Goal: Task Accomplishment & Management: Use online tool/utility

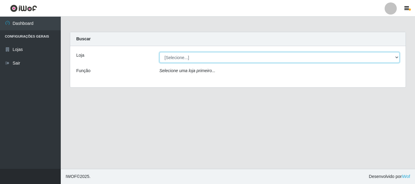
click at [398, 58] on select "[Selecione...] Nordestão - Alecrim" at bounding box center [279, 57] width 240 height 11
select select "453"
click at [159, 52] on select "[Selecione...] Nordestão - Alecrim" at bounding box center [279, 57] width 240 height 11
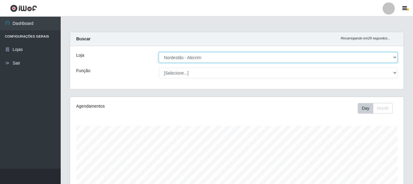
scroll to position [126, 334]
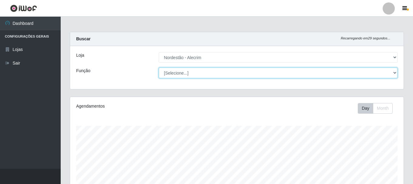
click at [394, 74] on select "[Selecione...] Balconista + Balconista de Padaria Balconista de Padaria ++ Emba…" at bounding box center [278, 73] width 239 height 11
click at [159, 68] on select "[Selecione...] Balconista + Balconista de Padaria Balconista de Padaria ++ Emba…" at bounding box center [278, 73] width 239 height 11
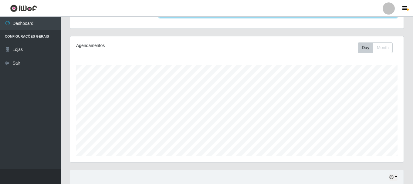
scroll to position [0, 0]
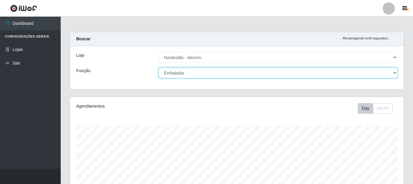
click at [394, 72] on select "[Selecione...] Balconista + Balconista de Padaria Balconista de Padaria ++ Emba…" at bounding box center [278, 73] width 239 height 11
select select "70"
click at [159, 68] on select "[Selecione...] Balconista + Balconista de Padaria Balconista de Padaria ++ Emba…" at bounding box center [278, 73] width 239 height 11
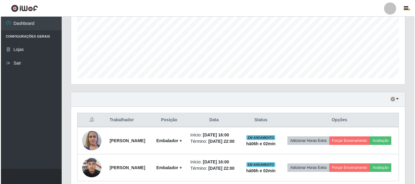
scroll to position [174, 0]
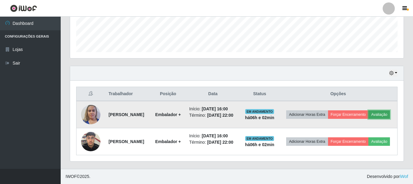
click at [369, 113] on button "Avaliação" at bounding box center [380, 115] width 22 height 9
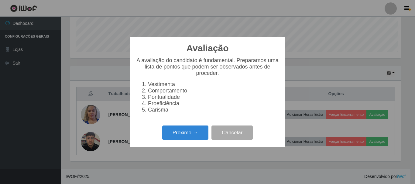
scroll to position [126, 331]
click at [196, 134] on button "Próximo →" at bounding box center [185, 133] width 46 height 14
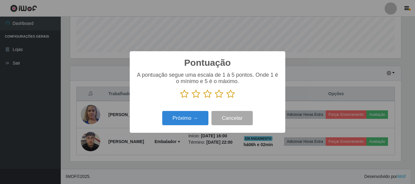
click at [229, 97] on icon at bounding box center [230, 94] width 9 height 9
click at [226, 99] on input "radio" at bounding box center [226, 99] width 0 height 0
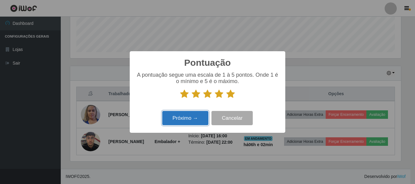
click at [195, 119] on button "Próximo →" at bounding box center [185, 118] width 46 height 14
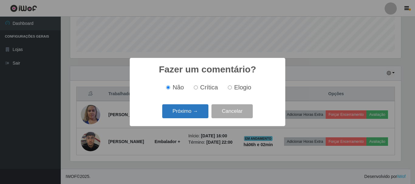
click at [199, 116] on button "Próximo →" at bounding box center [185, 112] width 46 height 14
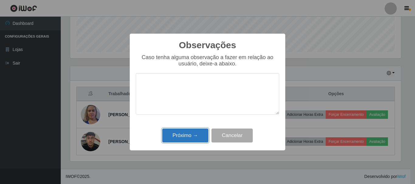
click at [195, 141] on button "Próximo →" at bounding box center [185, 136] width 46 height 14
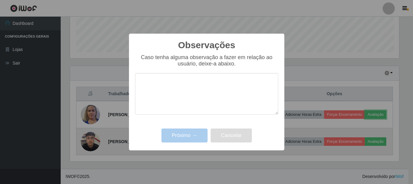
scroll to position [126, 334]
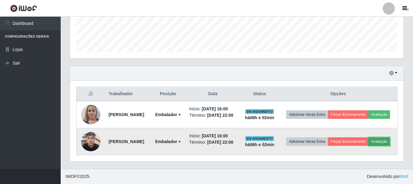
click at [369, 145] on button "Avaliação" at bounding box center [380, 142] width 22 height 9
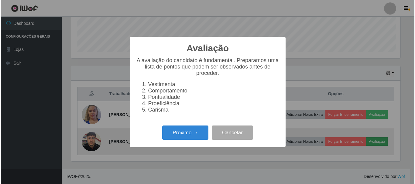
scroll to position [126, 331]
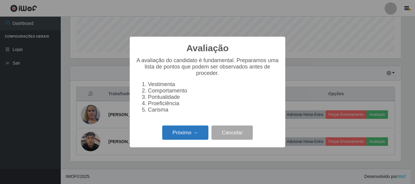
click at [189, 138] on button "Próximo →" at bounding box center [185, 133] width 46 height 14
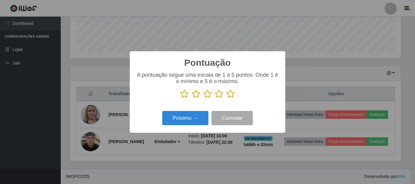
click at [228, 92] on icon at bounding box center [230, 94] width 9 height 9
click at [226, 99] on input "radio" at bounding box center [226, 99] width 0 height 0
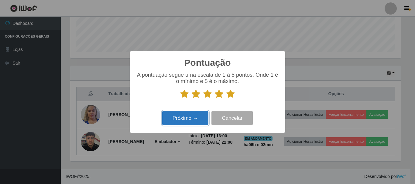
click at [197, 119] on button "Próximo →" at bounding box center [185, 118] width 46 height 14
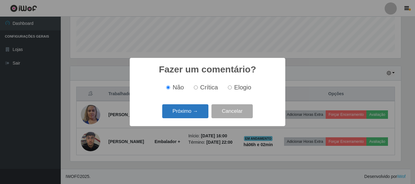
click at [197, 114] on button "Próximo →" at bounding box center [185, 112] width 46 height 14
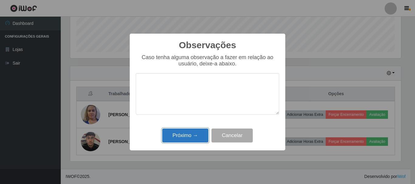
click at [197, 139] on button "Próximo →" at bounding box center [185, 136] width 46 height 14
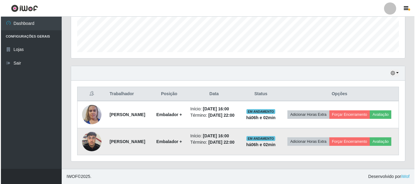
scroll to position [165, 0]
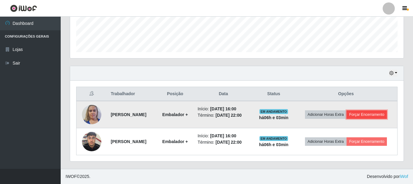
click at [361, 113] on button "Forçar Encerramento" at bounding box center [367, 115] width 41 height 9
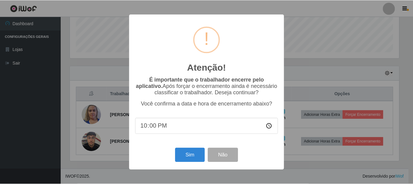
scroll to position [126, 331]
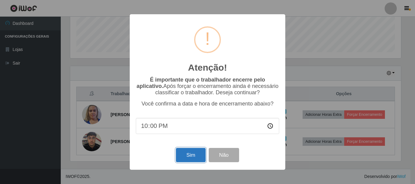
click at [180, 162] on button "Sim" at bounding box center [190, 155] width 29 height 14
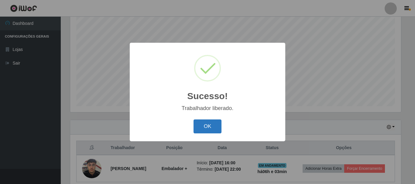
click at [214, 125] on button "OK" at bounding box center [208, 127] width 28 height 14
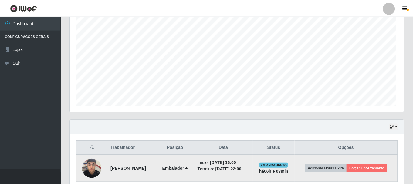
scroll to position [126, 334]
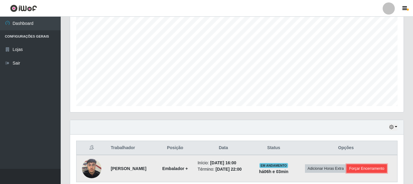
click at [380, 170] on button "Forçar Encerramento" at bounding box center [367, 169] width 41 height 9
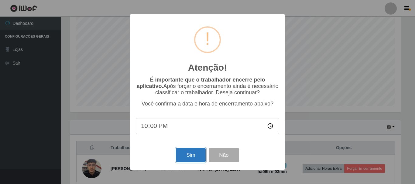
click at [192, 156] on button "Sim" at bounding box center [190, 155] width 29 height 14
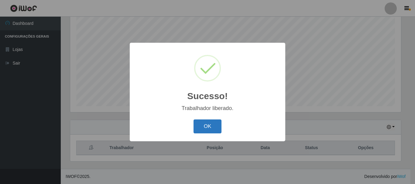
click at [214, 132] on button "OK" at bounding box center [208, 127] width 28 height 14
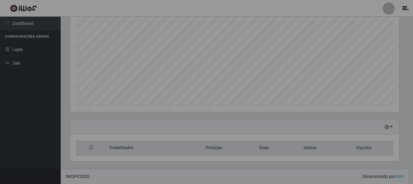
scroll to position [126, 334]
